Goal: Obtain resource: Download file/media

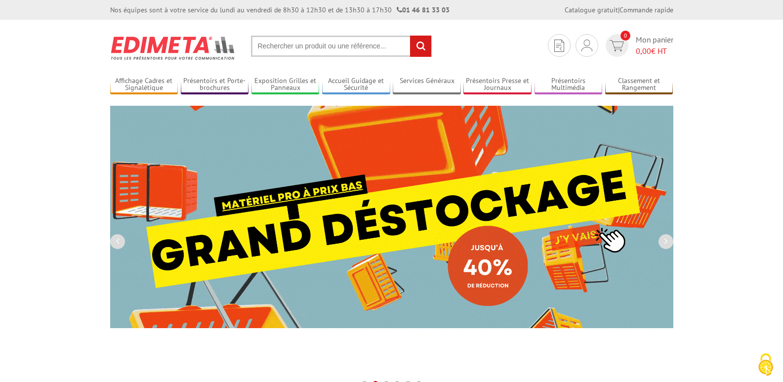
click at [287, 52] on input "text" at bounding box center [341, 46] width 181 height 21
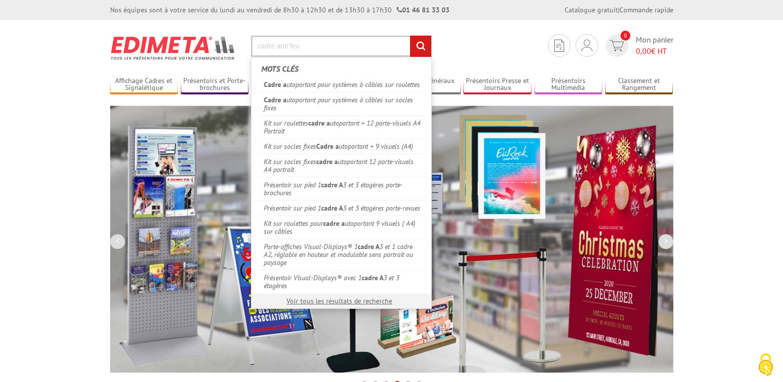
type input "cadre anti feu"
click at [410, 36] on input "rechercher" at bounding box center [420, 46] width 21 height 21
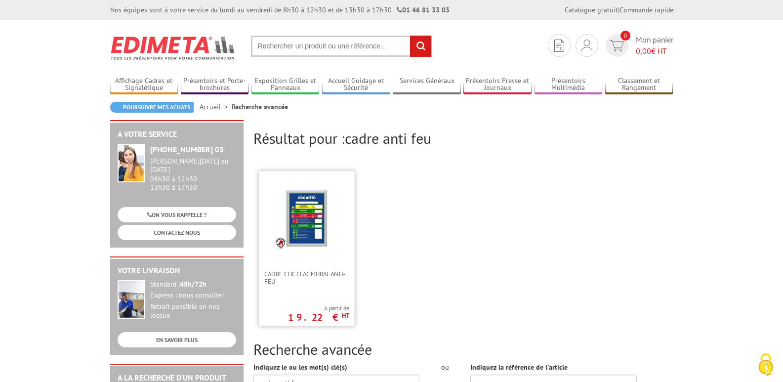
click at [310, 222] on img at bounding box center [307, 218] width 64 height 64
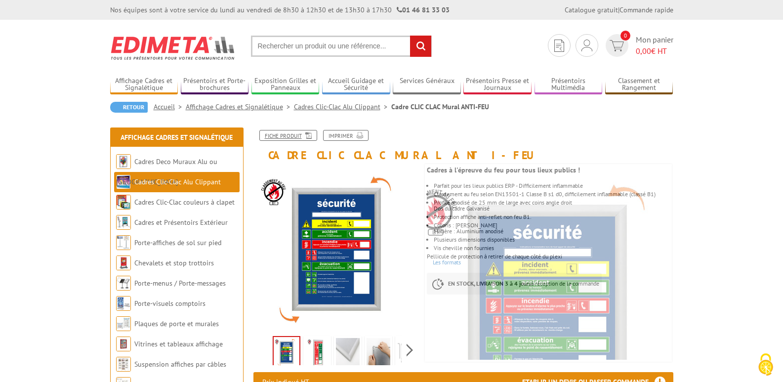
click at [307, 138] on icon at bounding box center [307, 134] width 10 height 8
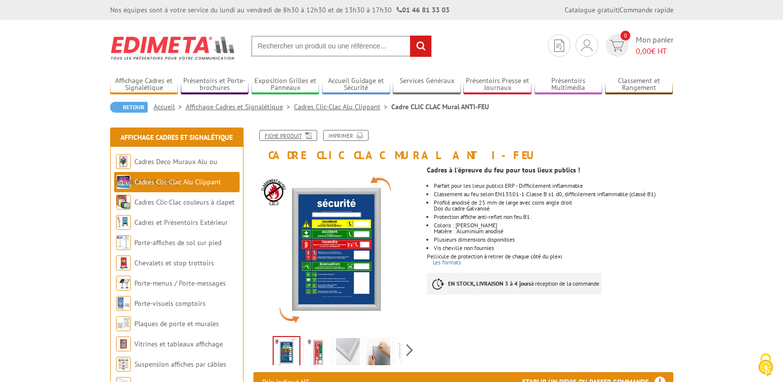
click at [283, 132] on link "Fiche produit" at bounding box center [288, 135] width 58 height 11
click at [304, 136] on icon at bounding box center [307, 134] width 10 height 8
